Goal: Information Seeking & Learning: Learn about a topic

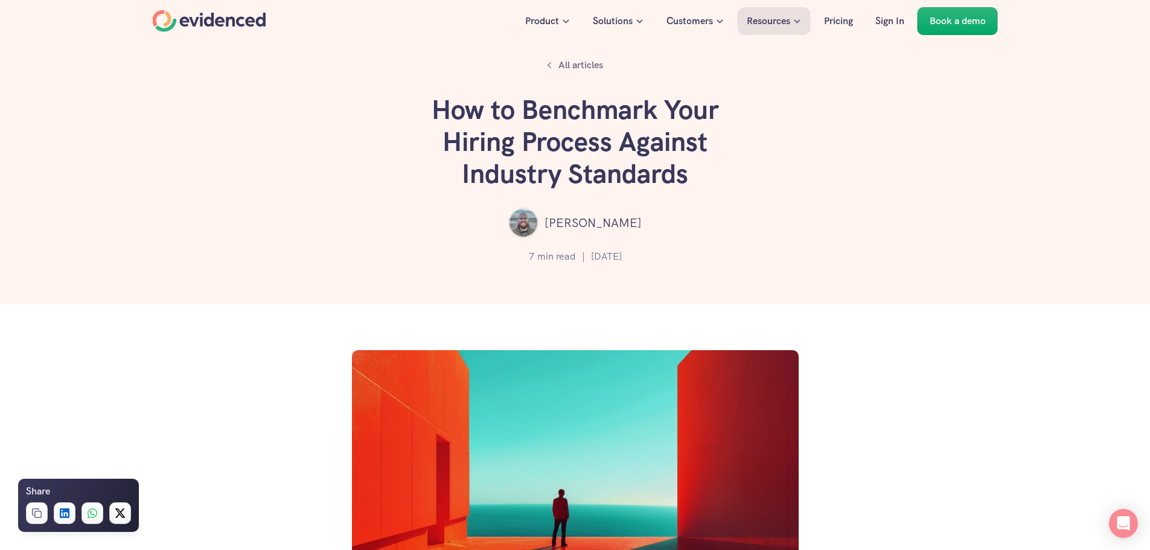
drag, startPoint x: 671, startPoint y: 201, endPoint x: 712, endPoint y: 203, distance: 40.5
click at [685, 202] on div "All articles How to Benchmark Your Hiring Process Against Industry Standards [P…" at bounding box center [575, 152] width 1150 height 304
click at [730, 218] on div "[PERSON_NAME]" at bounding box center [574, 223] width 1077 height 30
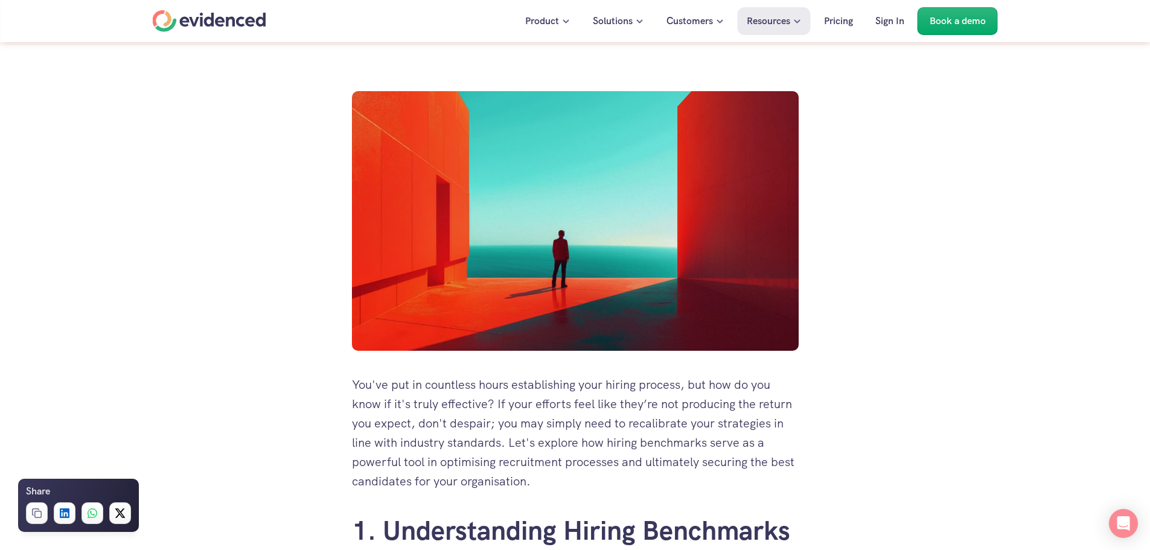
scroll to position [483, 0]
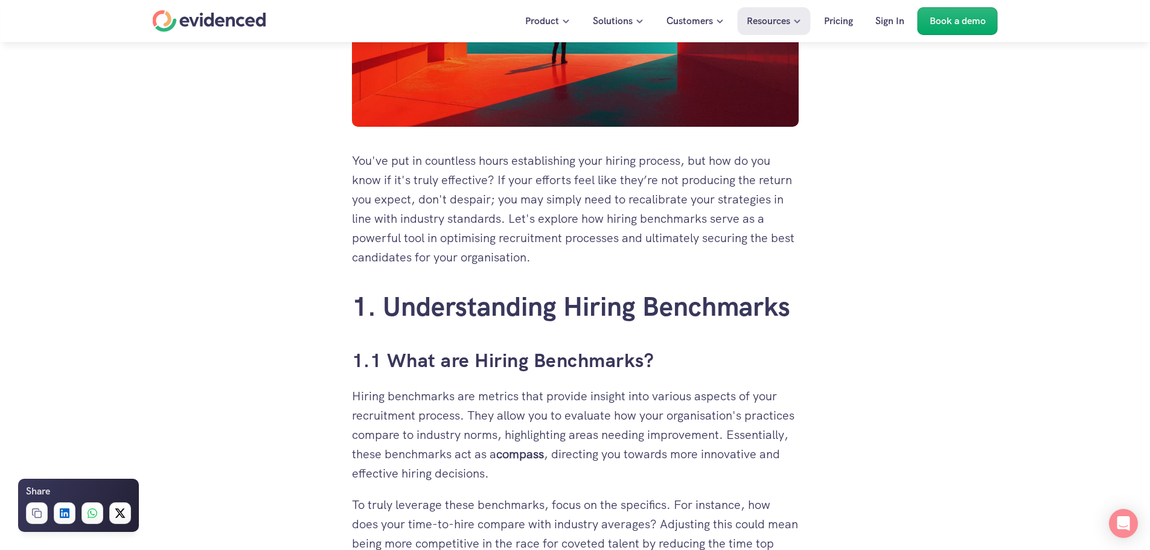
click at [558, 234] on p "You've put in countless hours establishing your hiring process, but how do you …" at bounding box center [575, 209] width 447 height 116
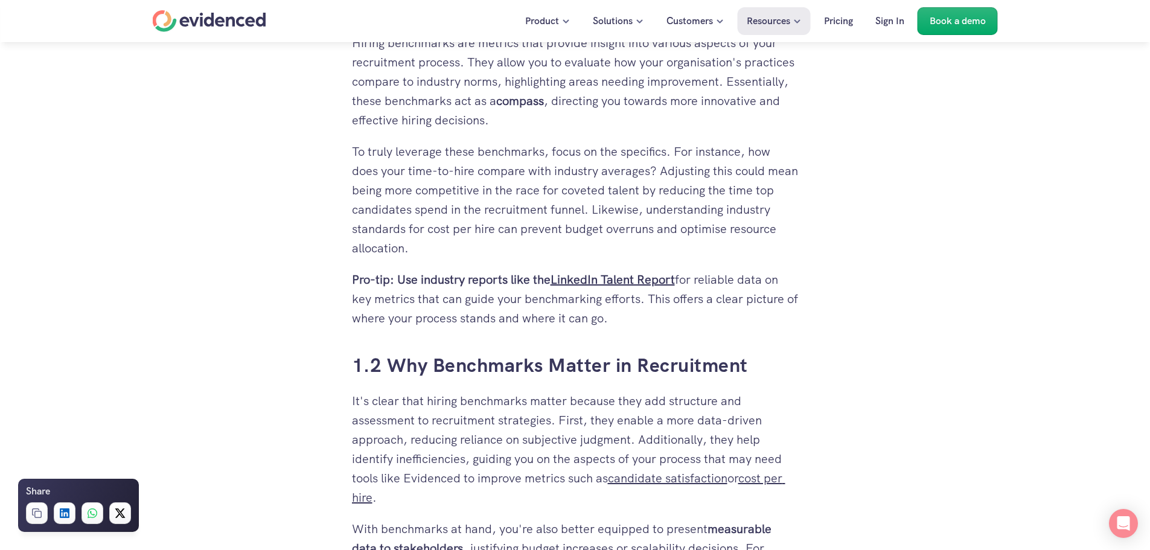
scroll to position [845, 0]
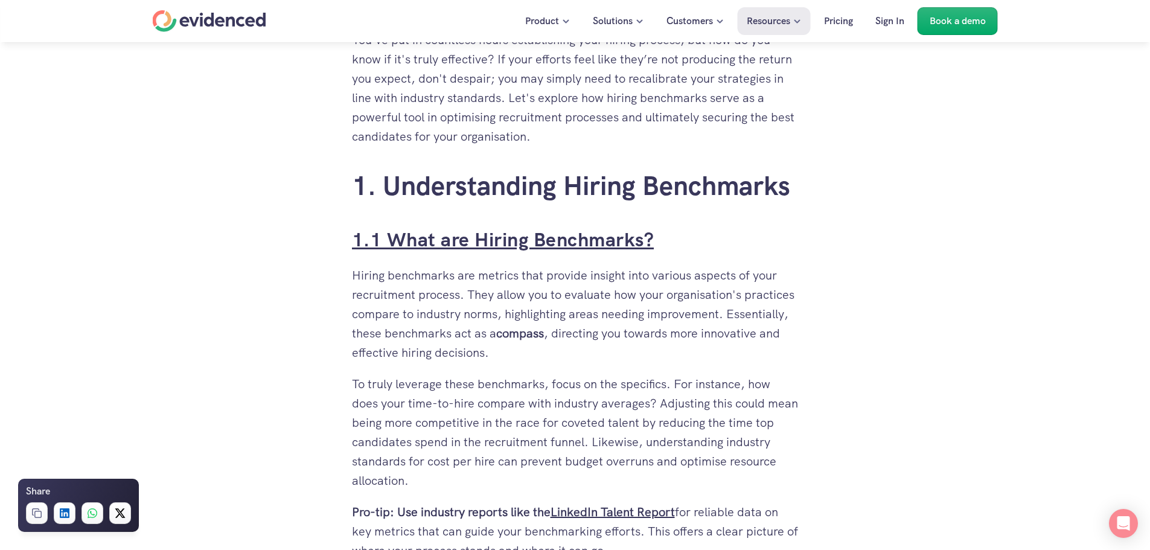
click at [476, 229] on link "1.1 What are Hiring Benchmarks?" at bounding box center [503, 239] width 302 height 25
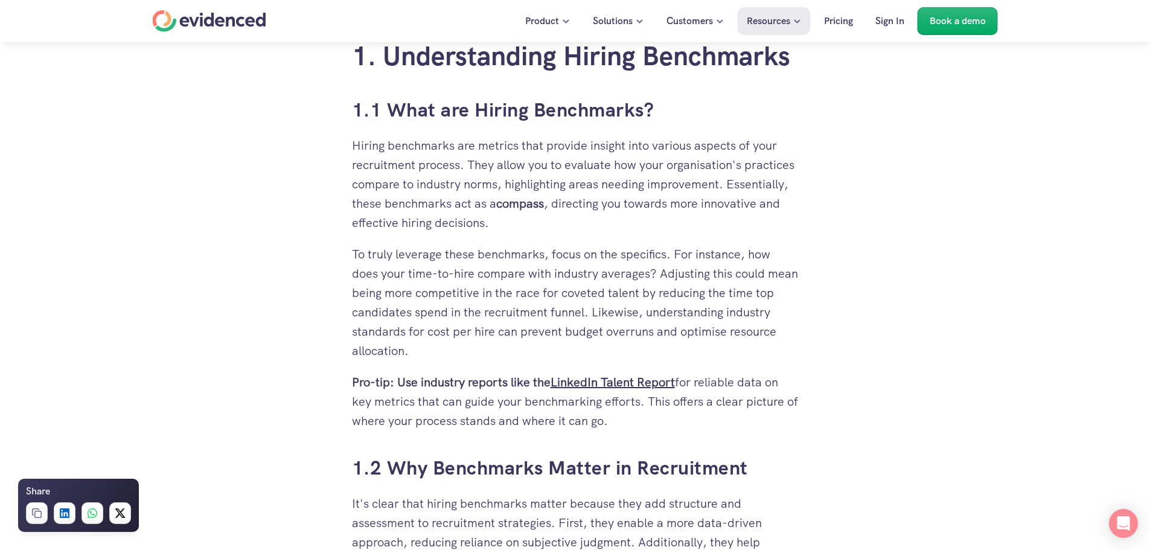
click at [711, 410] on p "Pro-tip: Use industry reports like the LinkedIn Talent Report for reliable data…" at bounding box center [575, 401] width 447 height 58
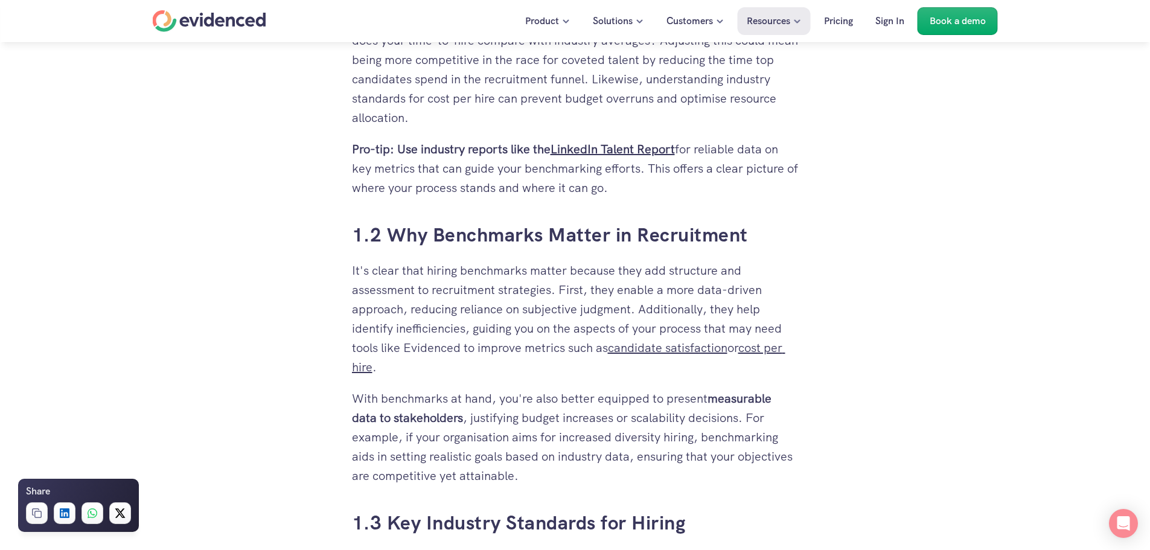
scroll to position [975, 0]
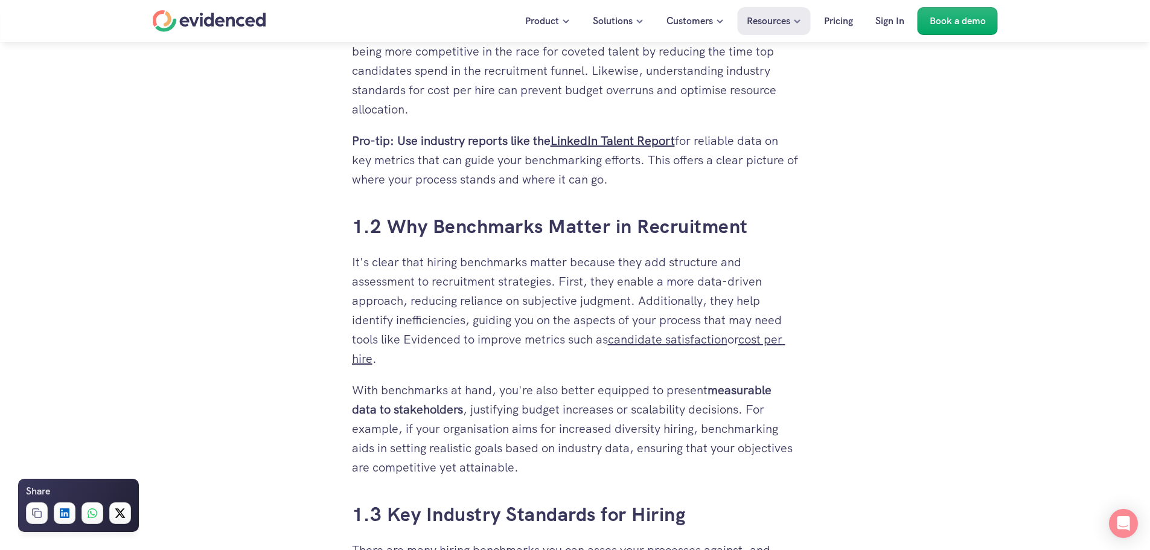
click at [487, 350] on p "It's clear that hiring benchmarks matter because they add structure and assessm…" at bounding box center [575, 310] width 447 height 116
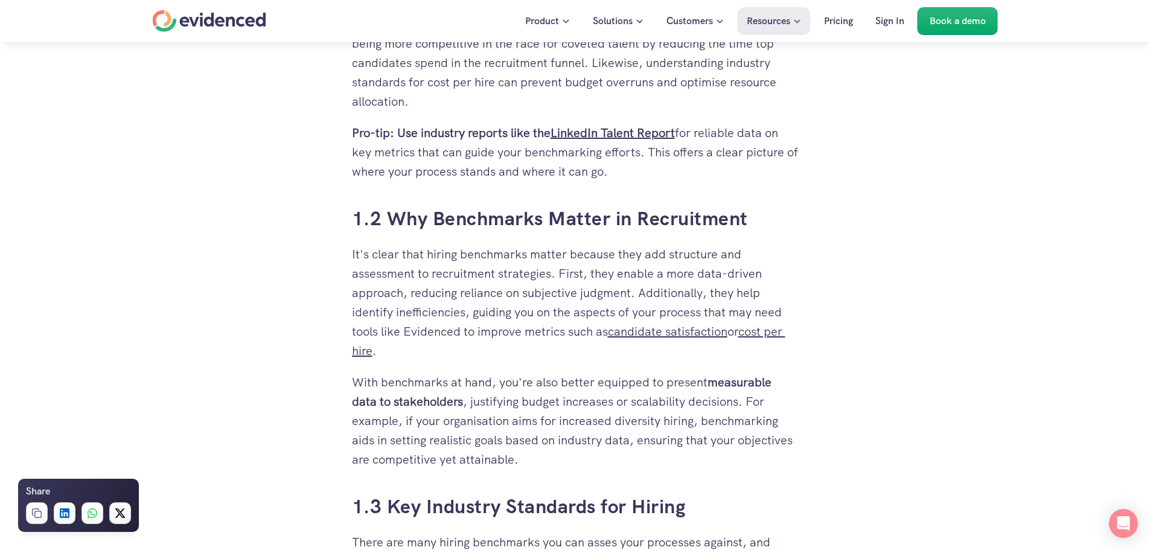
scroll to position [1035, 0]
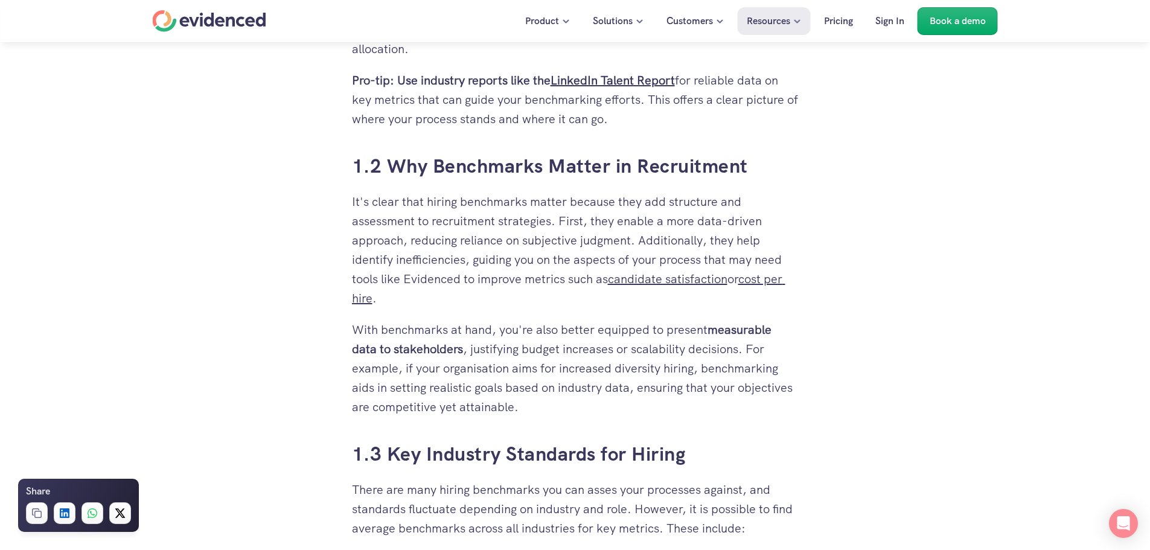
click at [520, 351] on p "With benchmarks at hand, you're also better equipped to present measurable data…" at bounding box center [575, 368] width 447 height 97
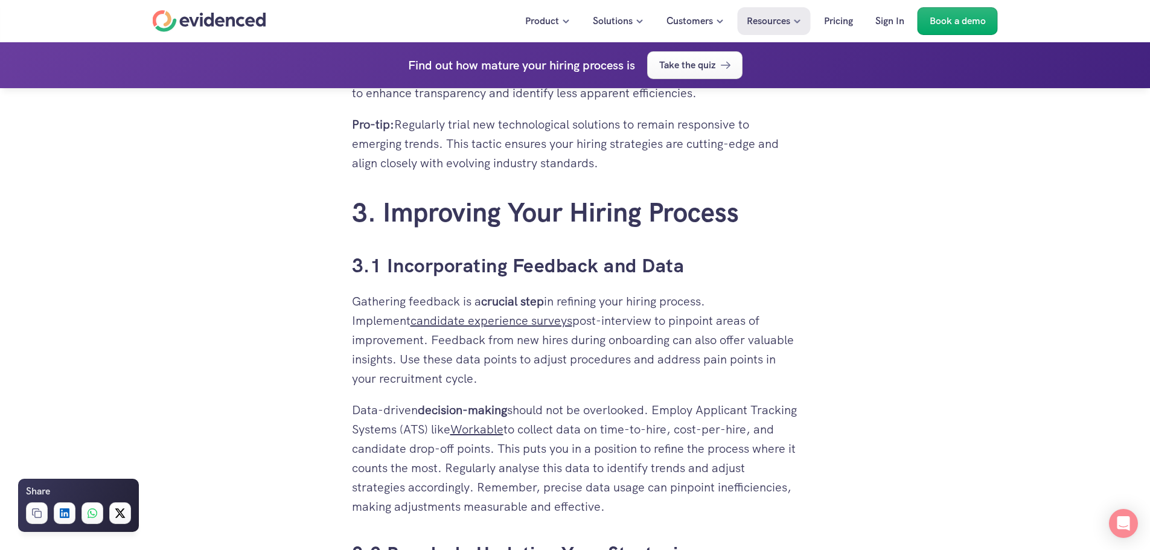
scroll to position [3751, 0]
